Goal: Task Accomplishment & Management: Manage account settings

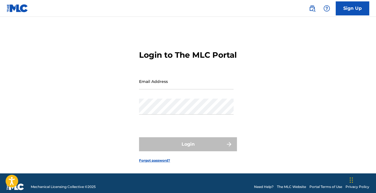
click at [194, 89] on input "Email Address" at bounding box center [186, 81] width 95 height 16
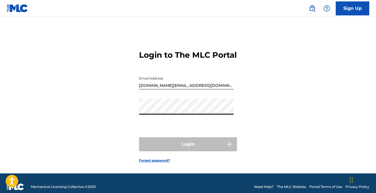
click at [206, 89] on input "[DOMAIN_NAME][EMAIL_ADDRESS][DOMAIN_NAME]" at bounding box center [186, 81] width 95 height 16
type input "[EMAIL_ADDRESS][DOMAIN_NAME]"
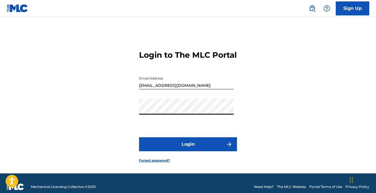
click at [197, 150] on button "Login" at bounding box center [188, 144] width 98 height 14
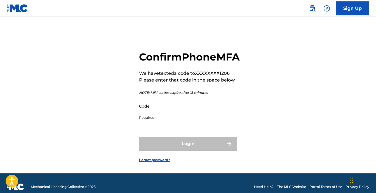
click at [161, 114] on input "Code" at bounding box center [186, 106] width 95 height 16
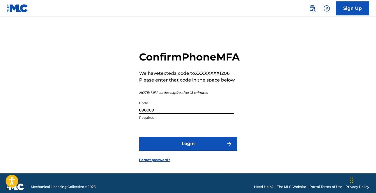
type input "890069"
click at [213, 150] on button "Login" at bounding box center [188, 143] width 98 height 14
